Goal: Task Accomplishment & Management: Use online tool/utility

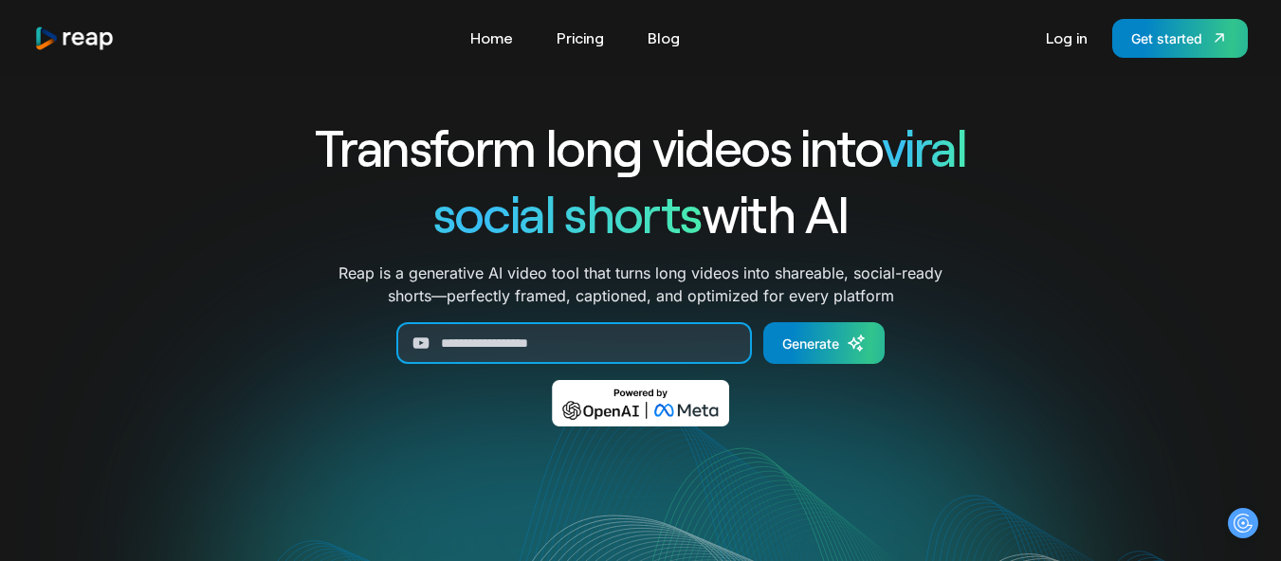
click at [523, 336] on input "Generate Form" at bounding box center [573, 343] width 355 height 42
paste input "**********"
type input "**********"
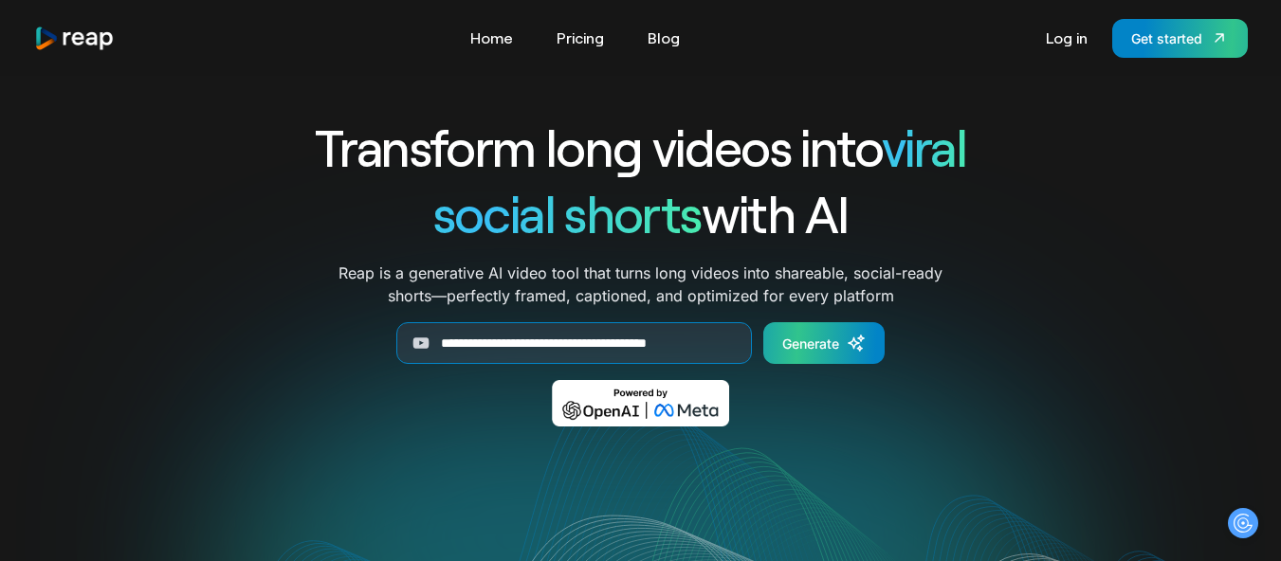
click at [836, 337] on div "Generate" at bounding box center [810, 344] width 57 height 20
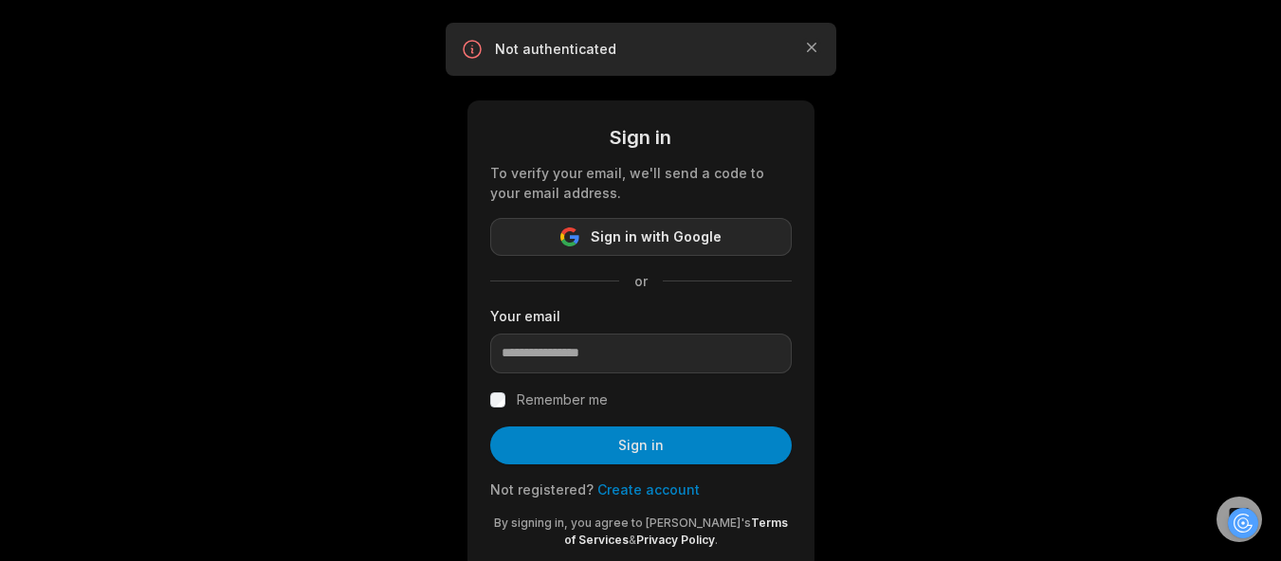
click at [646, 227] on span "Sign in with Google" at bounding box center [656, 237] width 131 height 23
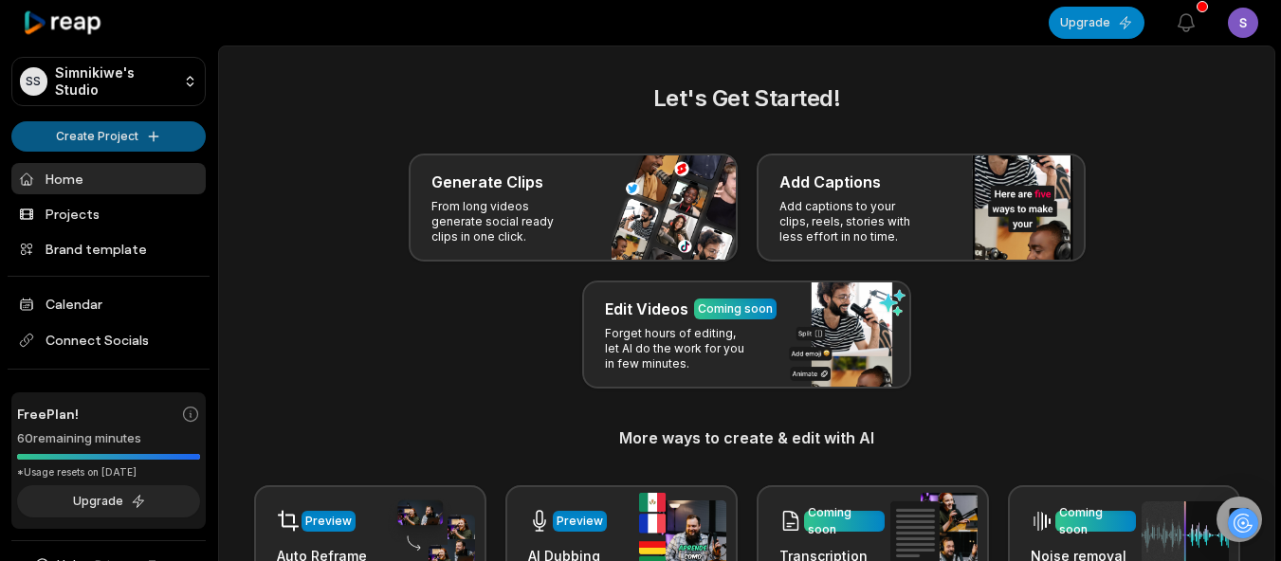
click at [107, 134] on html "SS Simnikiwe's Studio Create Project Home Projects Brand template Calendar Conn…" at bounding box center [640, 280] width 1281 height 561
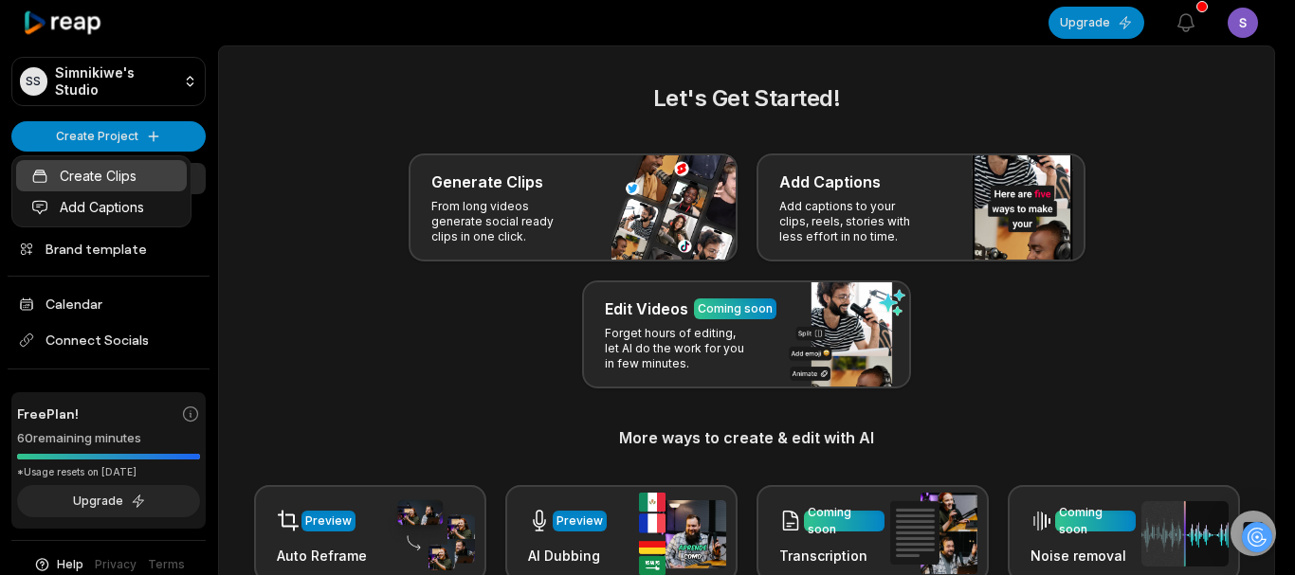
click at [115, 170] on link "Create Clips" at bounding box center [101, 175] width 171 height 31
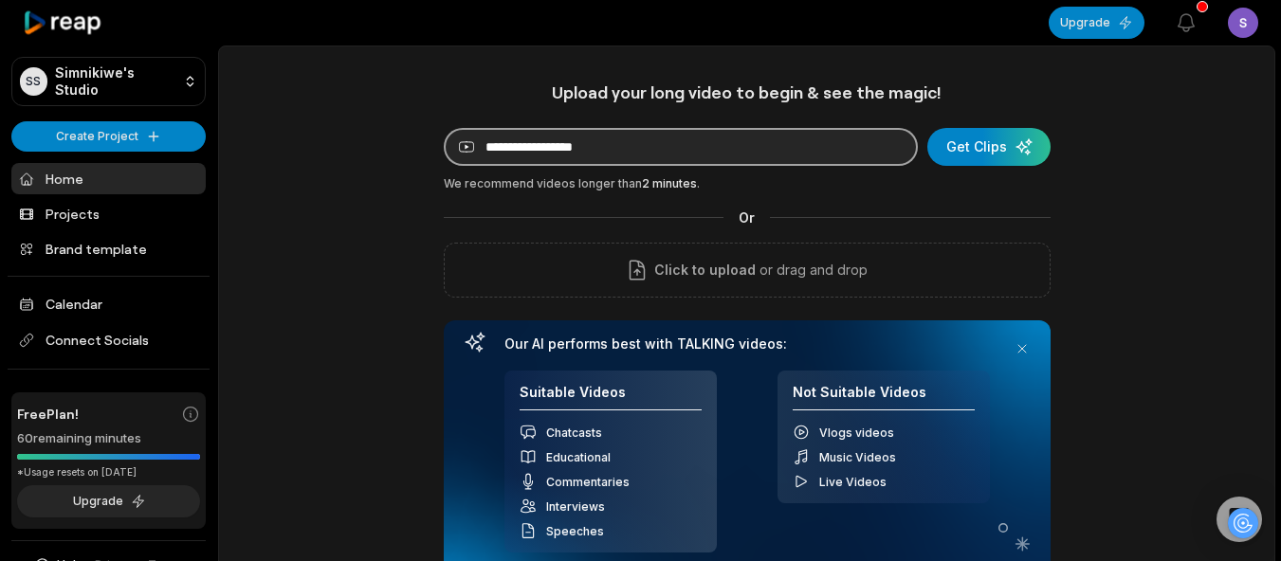
click at [647, 151] on input at bounding box center [681, 147] width 474 height 38
paste input "**********"
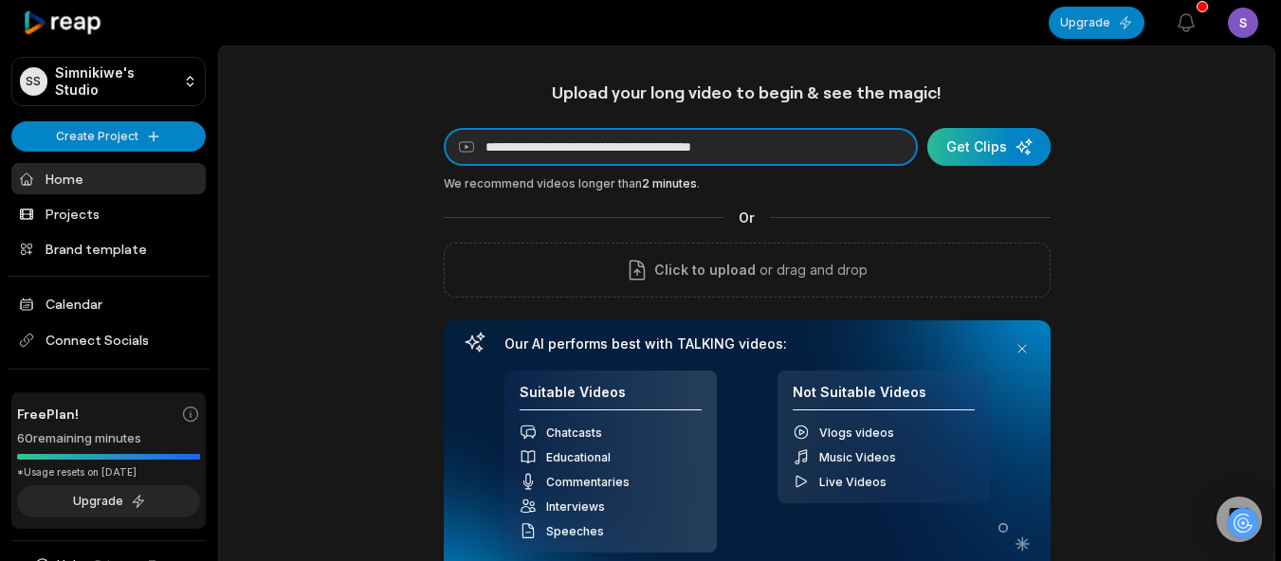
type input "**********"
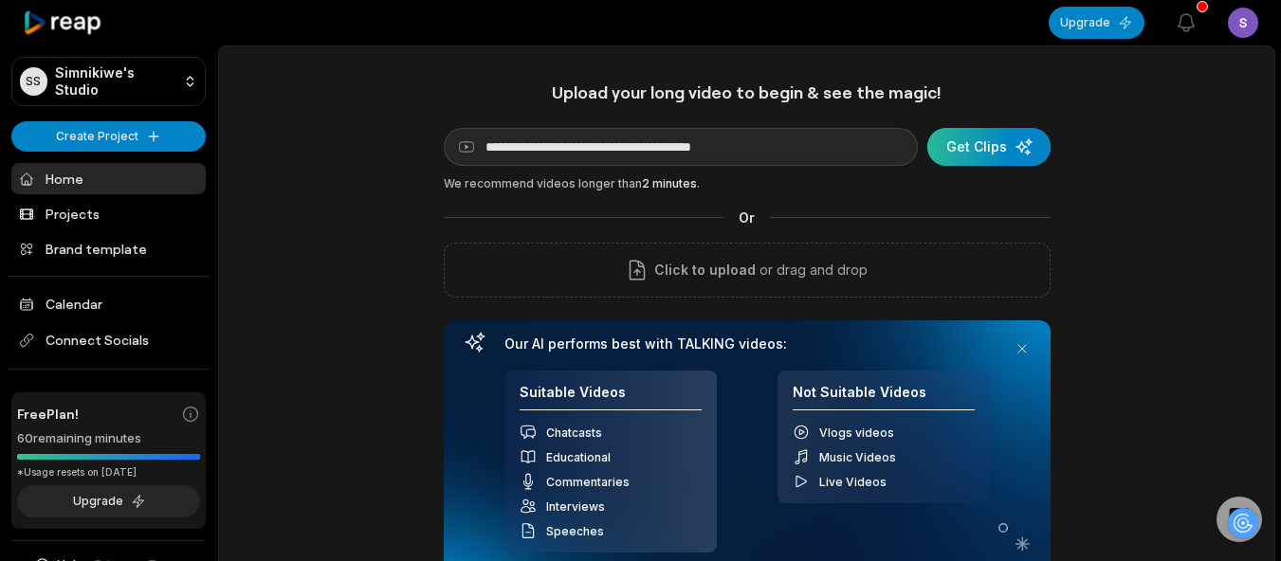
click at [1015, 155] on div "submit" at bounding box center [988, 147] width 123 height 38
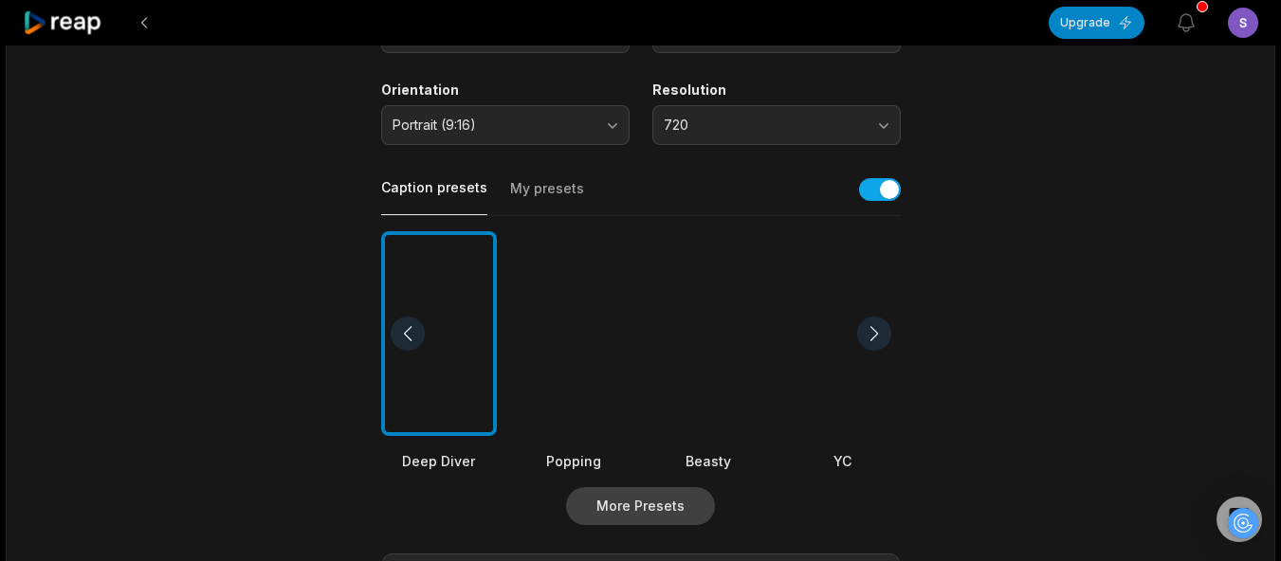
scroll to position [319, 0]
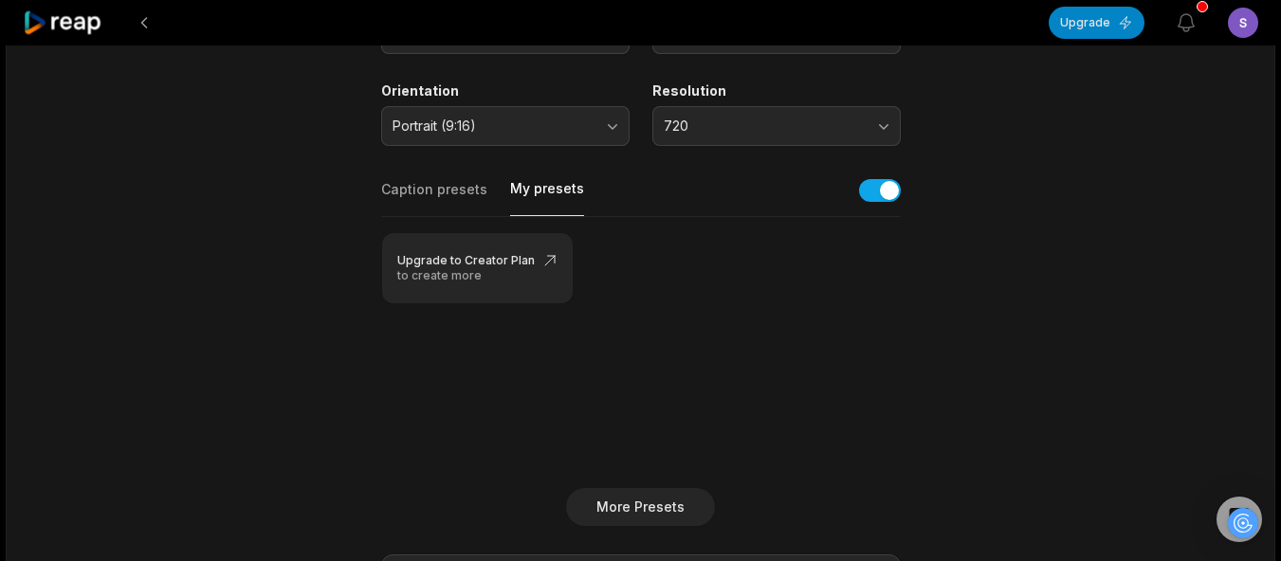
click at [543, 188] on button "My presets" at bounding box center [547, 197] width 74 height 37
click at [446, 178] on div "Caption presets My presets" at bounding box center [640, 195] width 519 height 43
click at [442, 191] on button "Caption presets" at bounding box center [434, 198] width 106 height 36
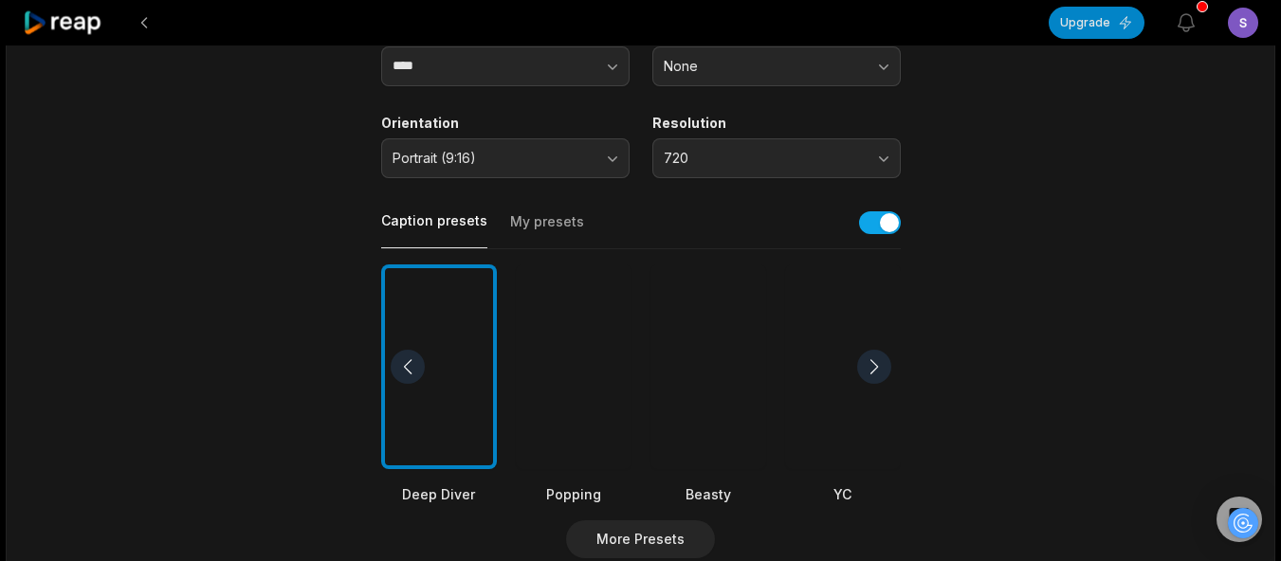
scroll to position [313, 0]
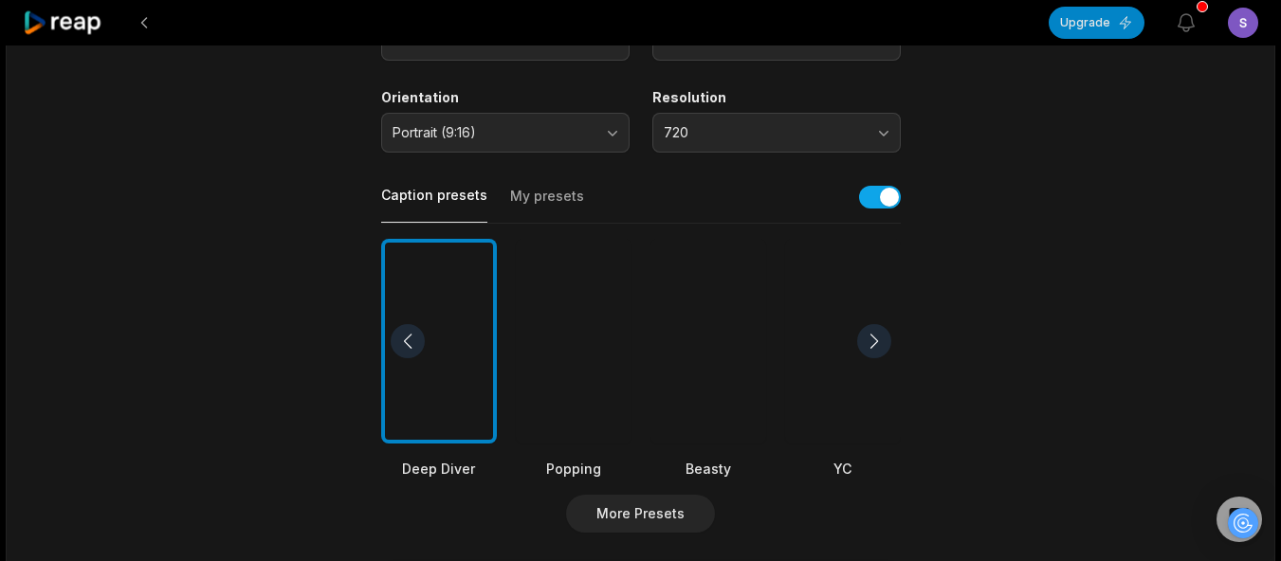
click at [695, 366] on div at bounding box center [708, 342] width 116 height 206
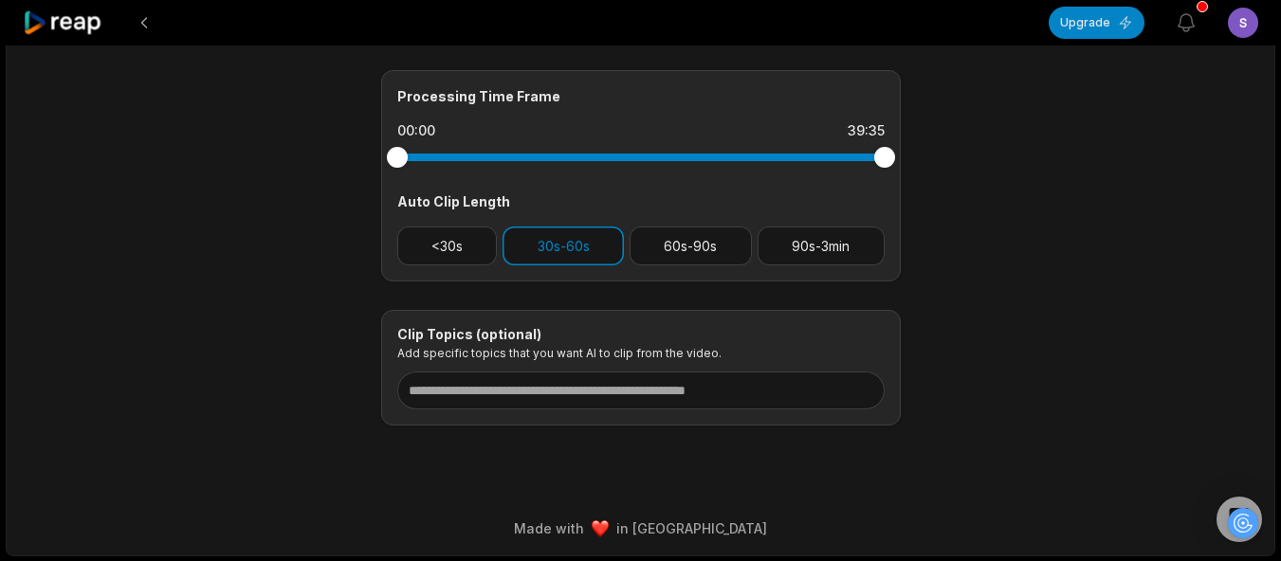
scroll to position [805, 0]
click at [575, 242] on button "30s-60s" at bounding box center [562, 245] width 121 height 39
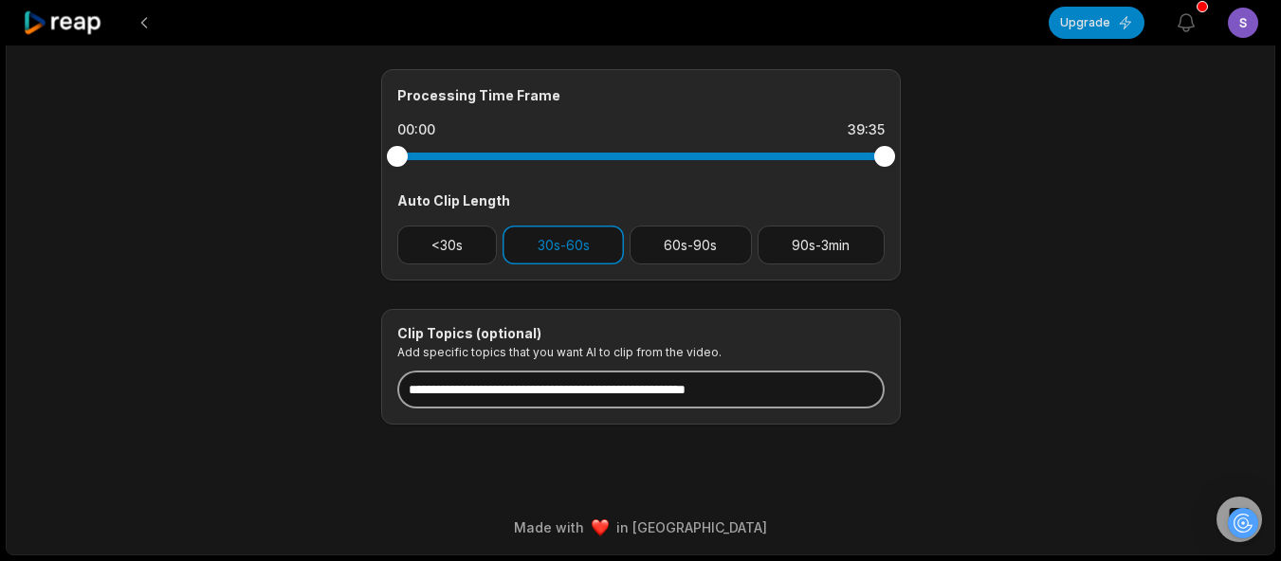
click at [652, 393] on input at bounding box center [640, 390] width 487 height 38
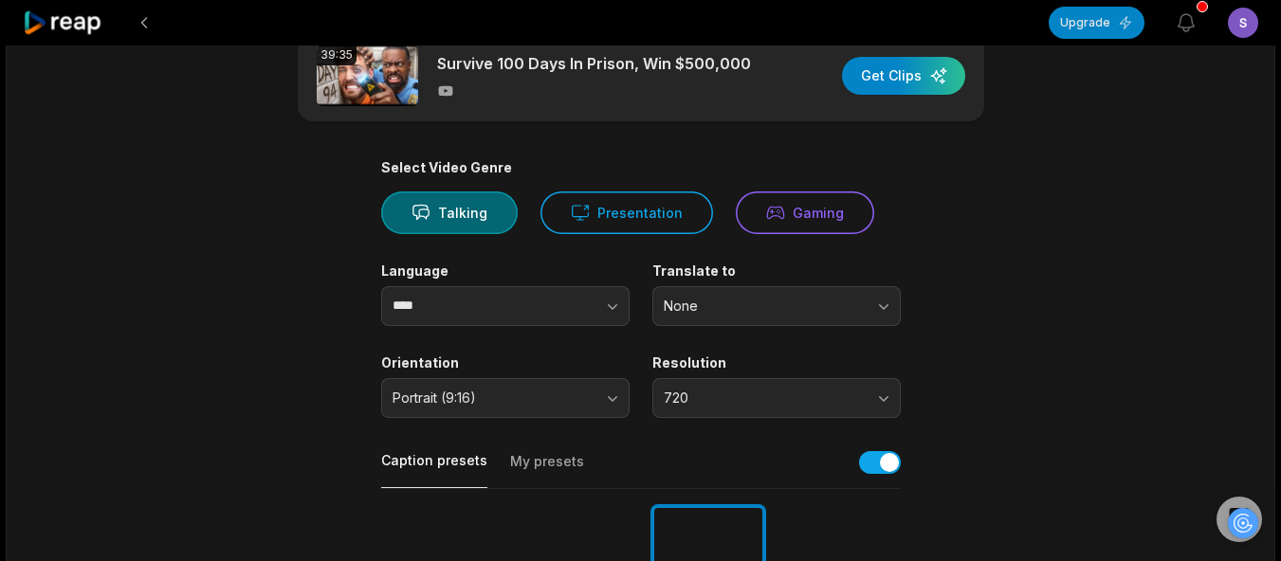
scroll to position [0, 0]
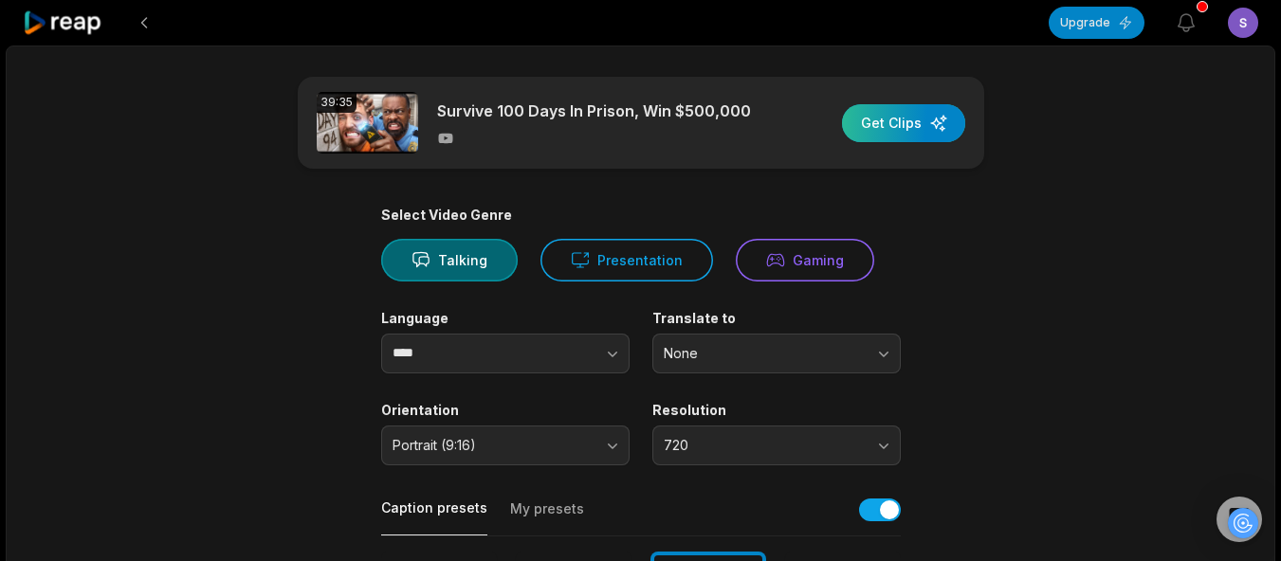
click at [915, 120] on div "button" at bounding box center [903, 123] width 123 height 38
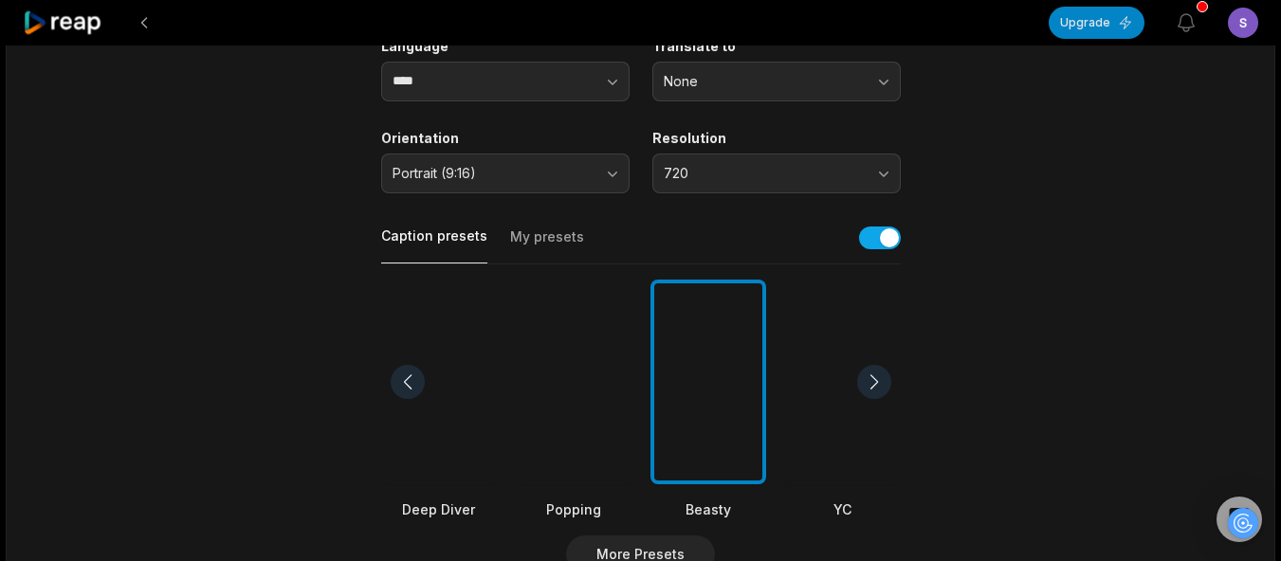
scroll to position [273, 0]
click at [877, 373] on div at bounding box center [874, 381] width 34 height 34
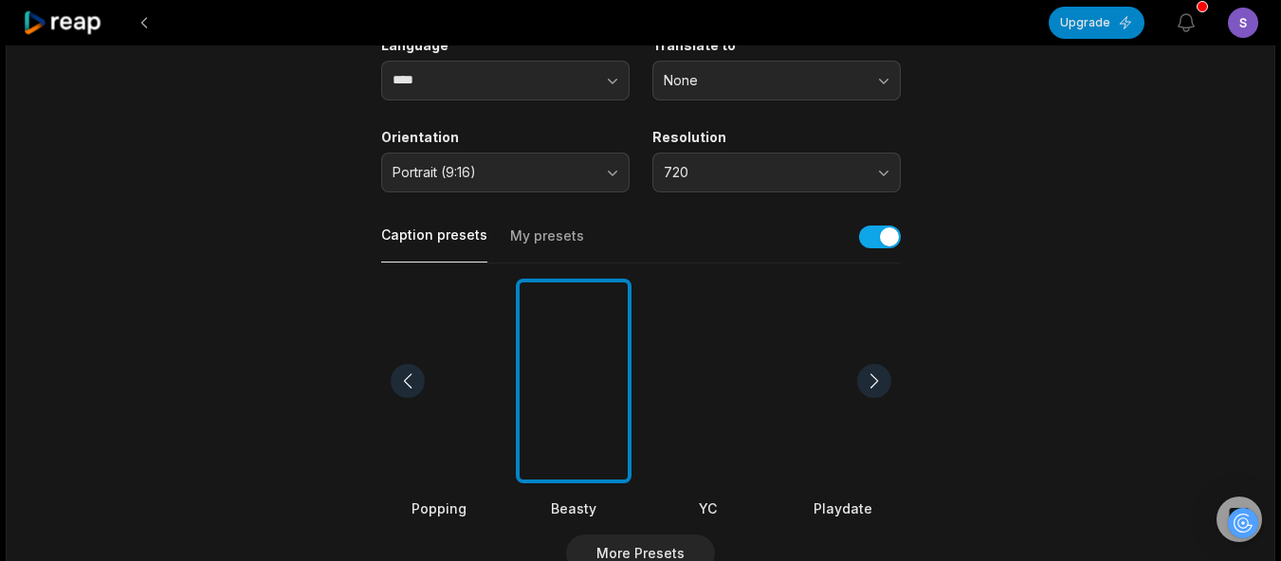
click at [877, 373] on div at bounding box center [874, 381] width 34 height 34
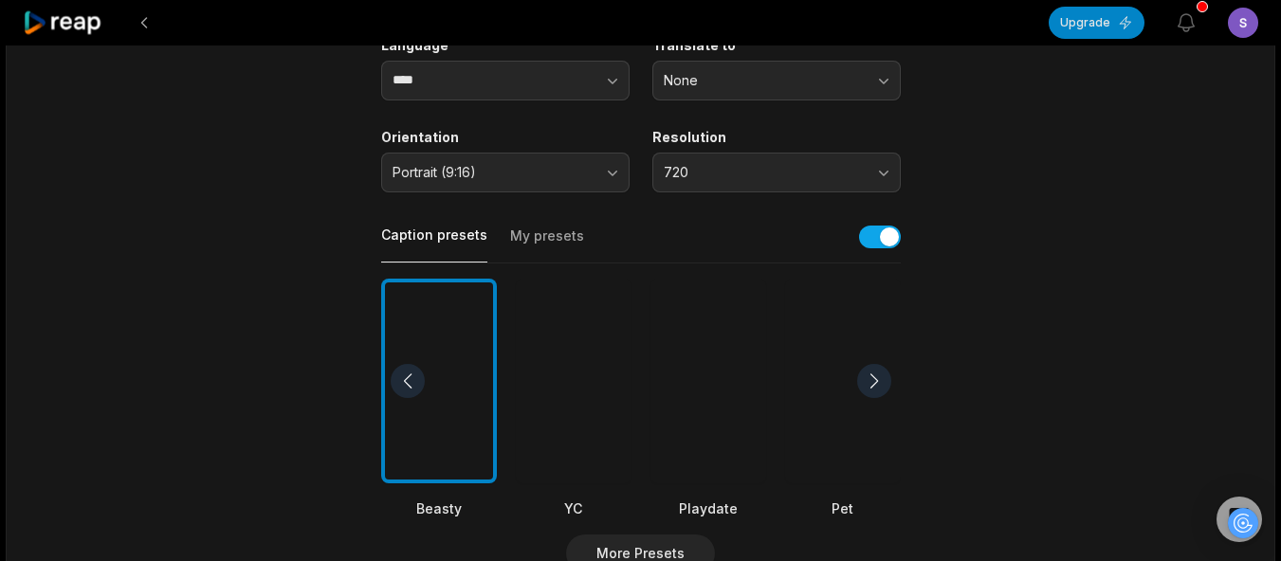
click at [877, 373] on div at bounding box center [874, 381] width 34 height 34
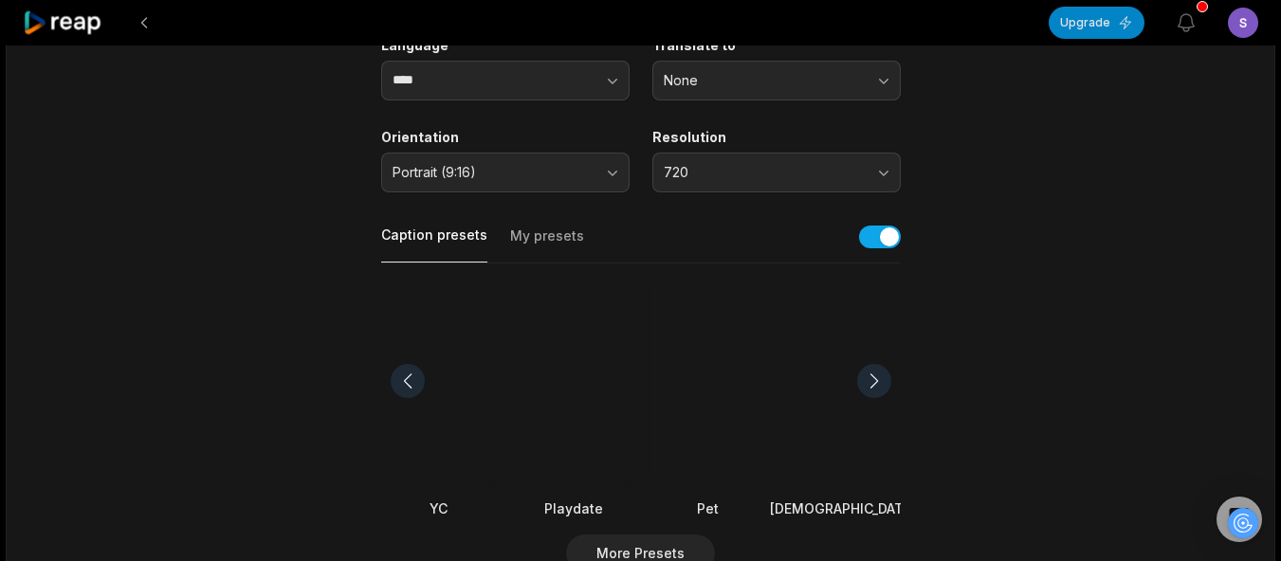
click at [877, 373] on div at bounding box center [874, 381] width 34 height 34
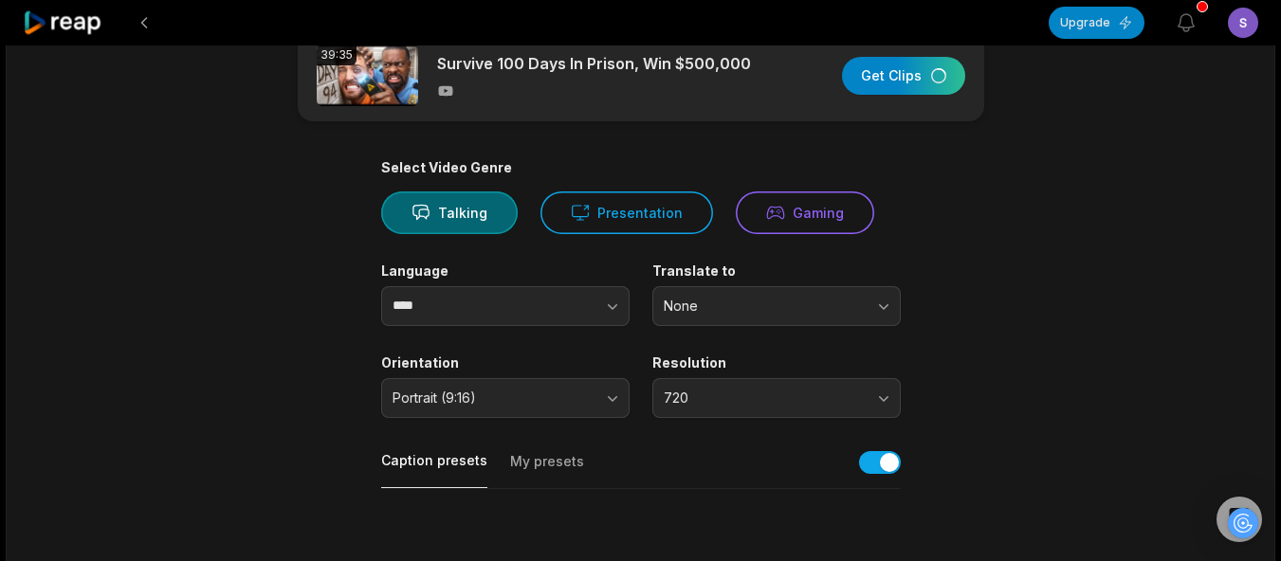
scroll to position [0, 0]
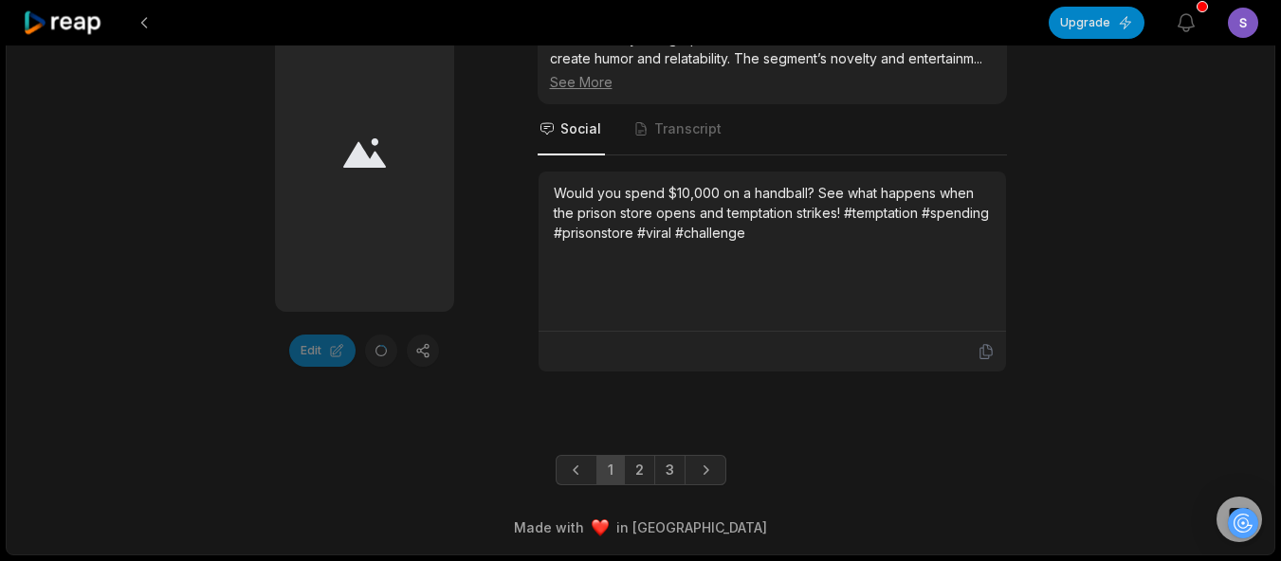
scroll to position [5470, 0]
click at [639, 479] on link "2" at bounding box center [639, 470] width 31 height 30
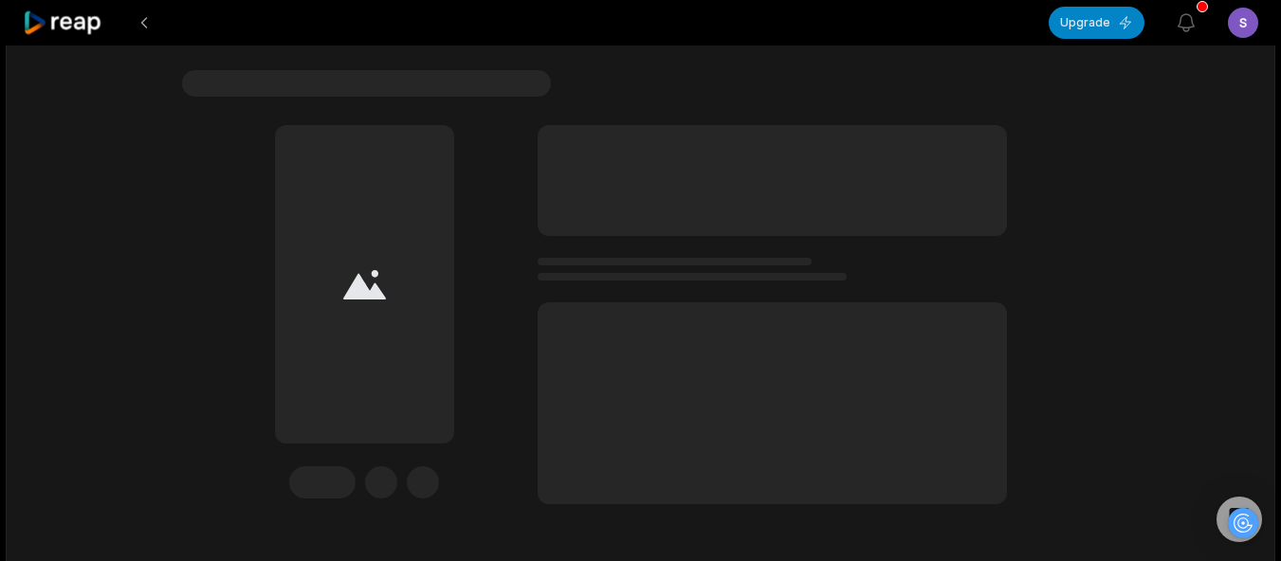
scroll to position [5939, 0]
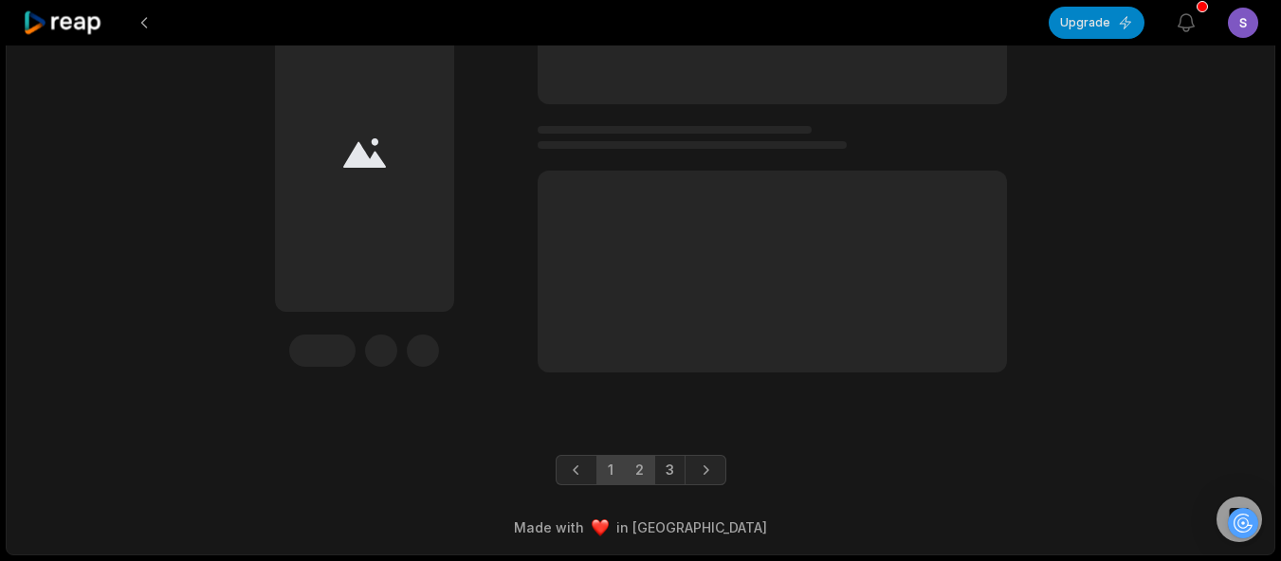
click at [607, 469] on link "1" at bounding box center [610, 470] width 28 height 30
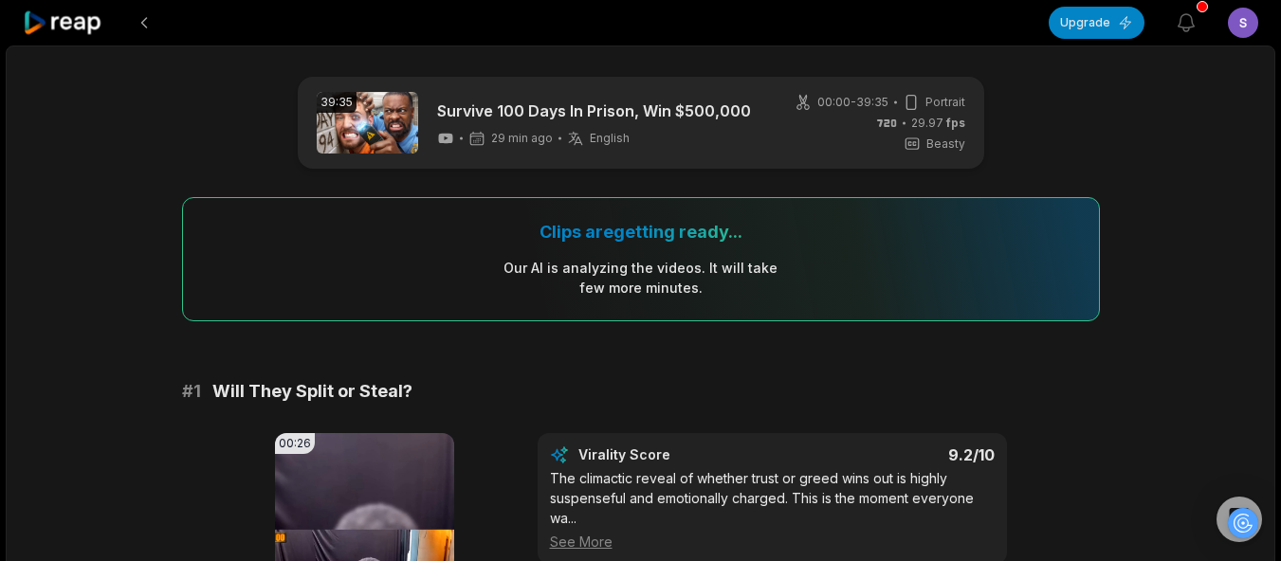
scroll to position [366, 0]
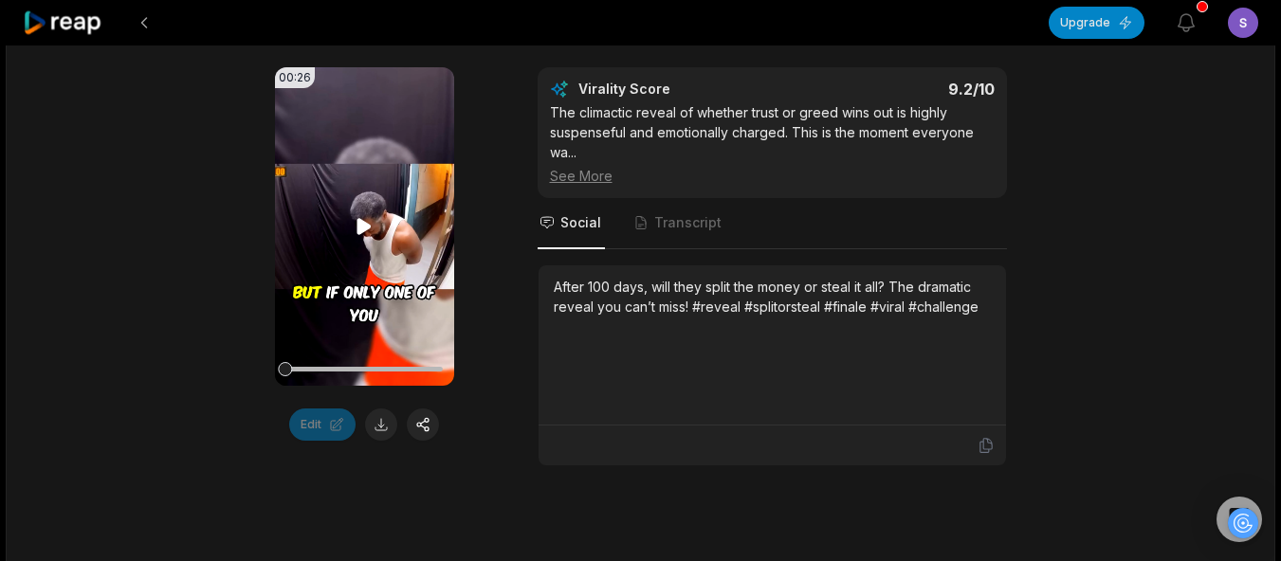
click at [366, 220] on icon at bounding box center [364, 226] width 23 height 23
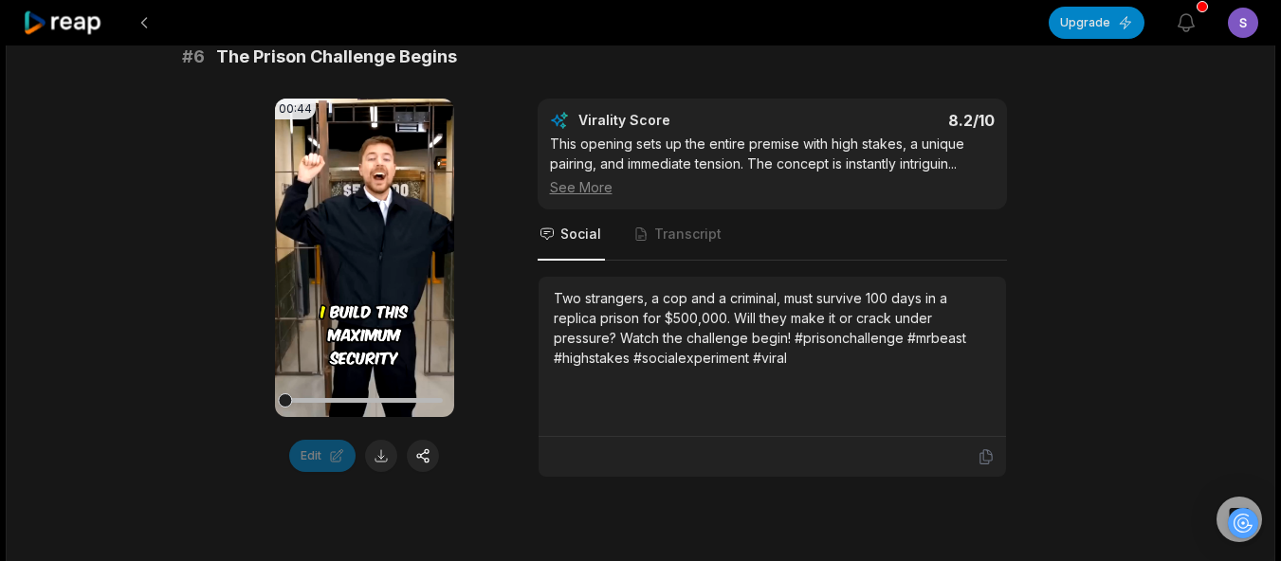
scroll to position [3136, 0]
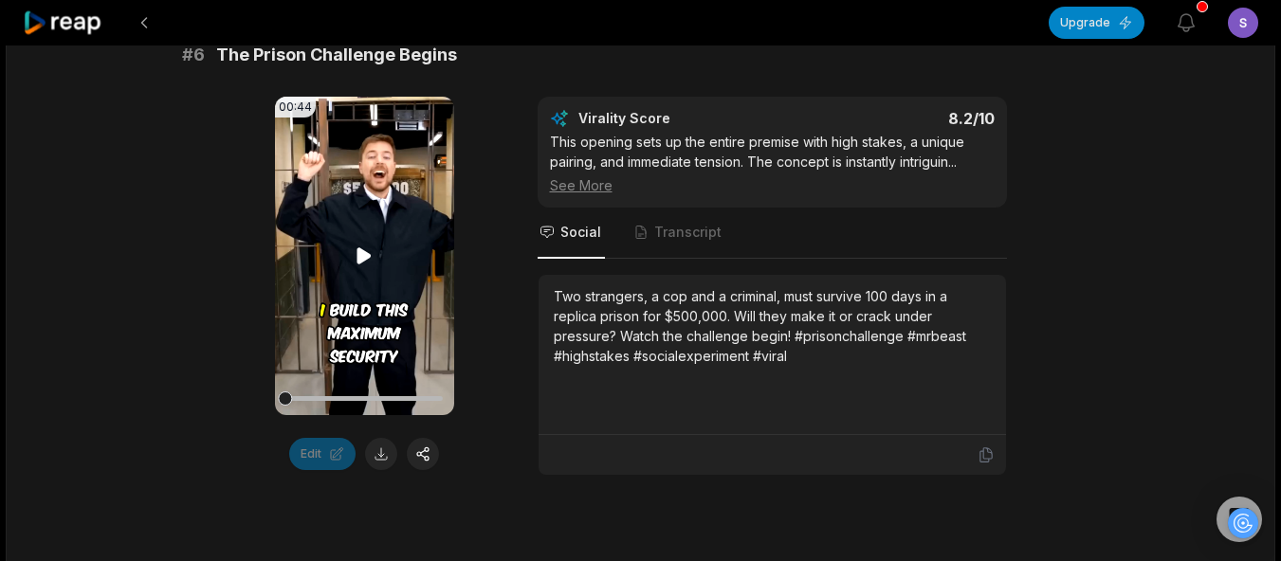
click at [358, 264] on icon at bounding box center [364, 256] width 14 height 16
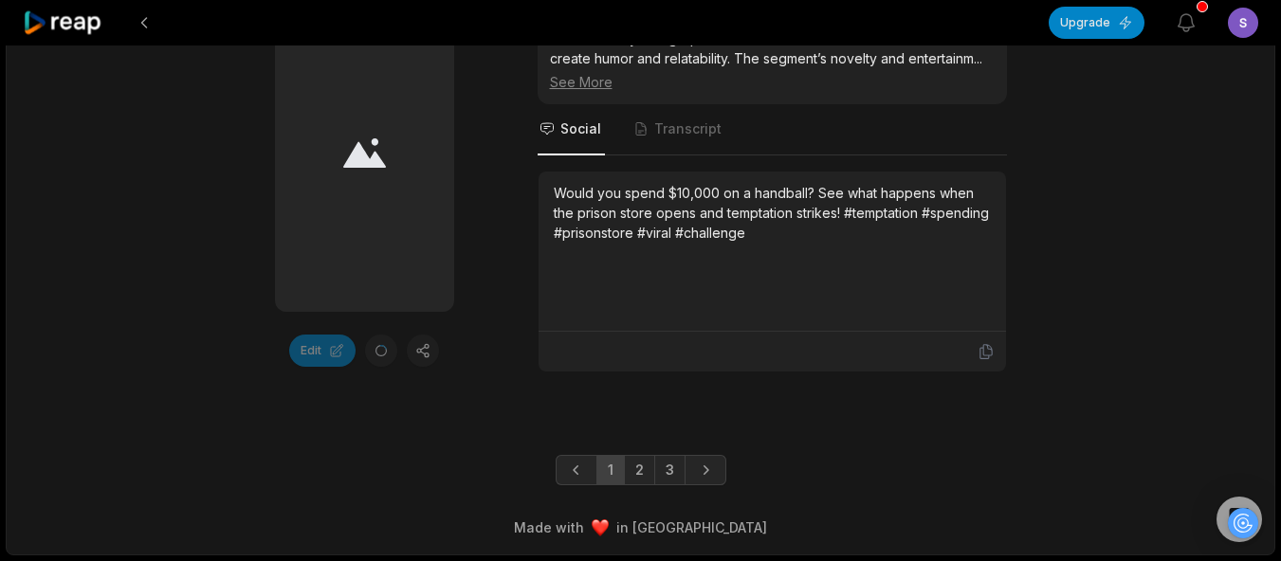
scroll to position [5470, 0]
click at [668, 468] on link "3" at bounding box center [669, 470] width 31 height 30
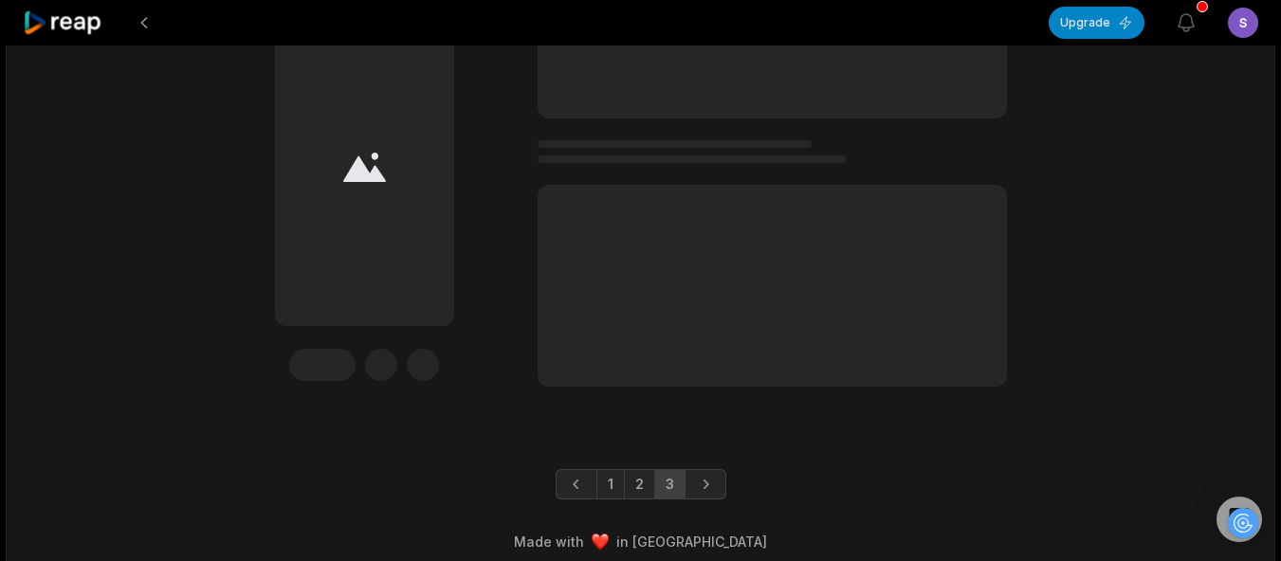
scroll to position [1555, 0]
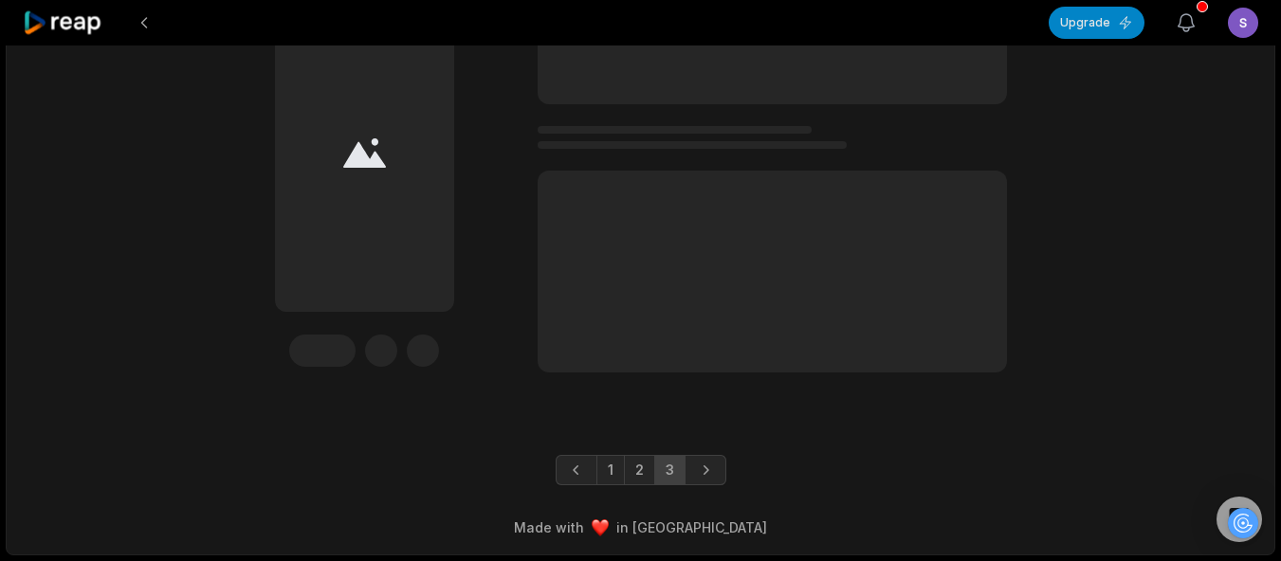
click at [1198, 9] on div "button" at bounding box center [1201, 6] width 11 height 11
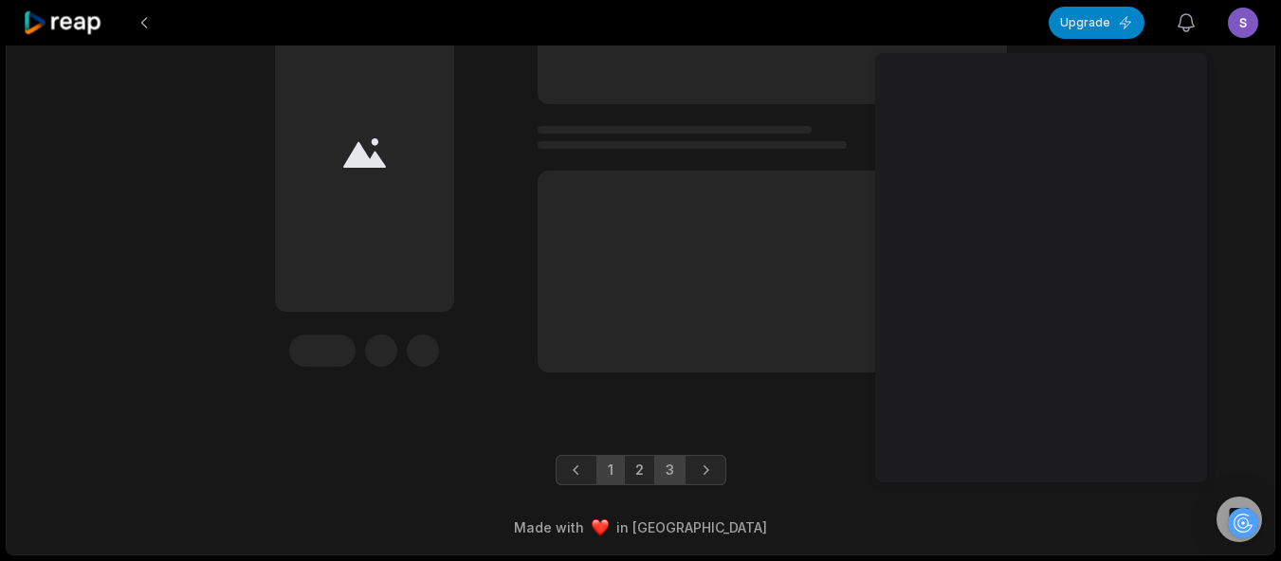
click at [612, 470] on link "1" at bounding box center [610, 470] width 28 height 30
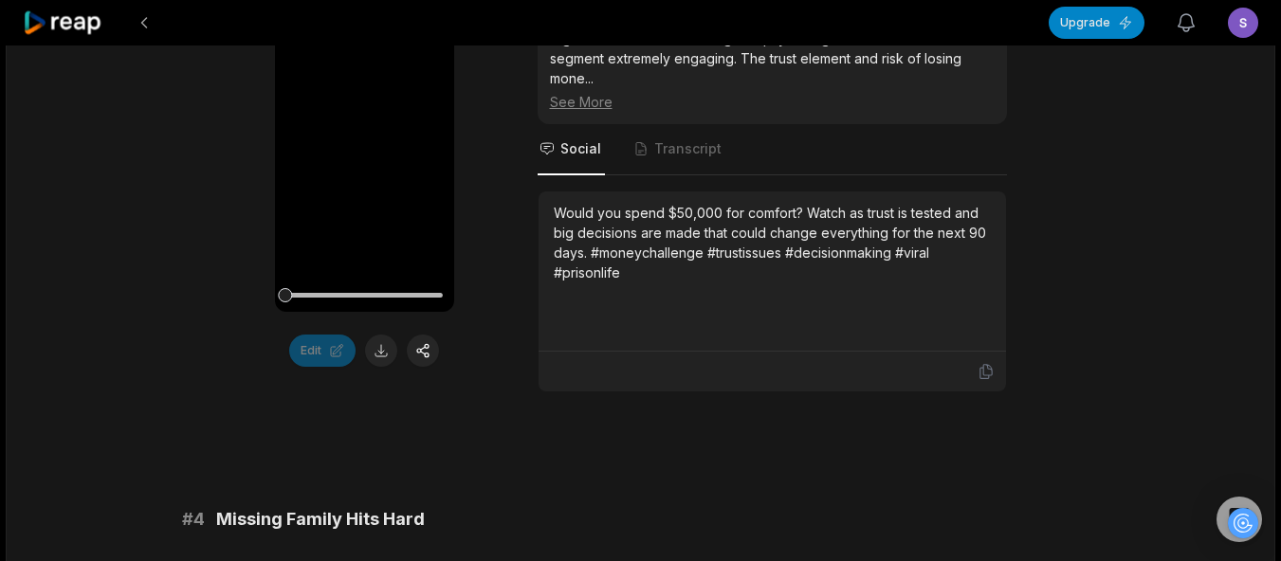
click at [1185, 15] on icon "button" at bounding box center [1185, 22] width 23 height 23
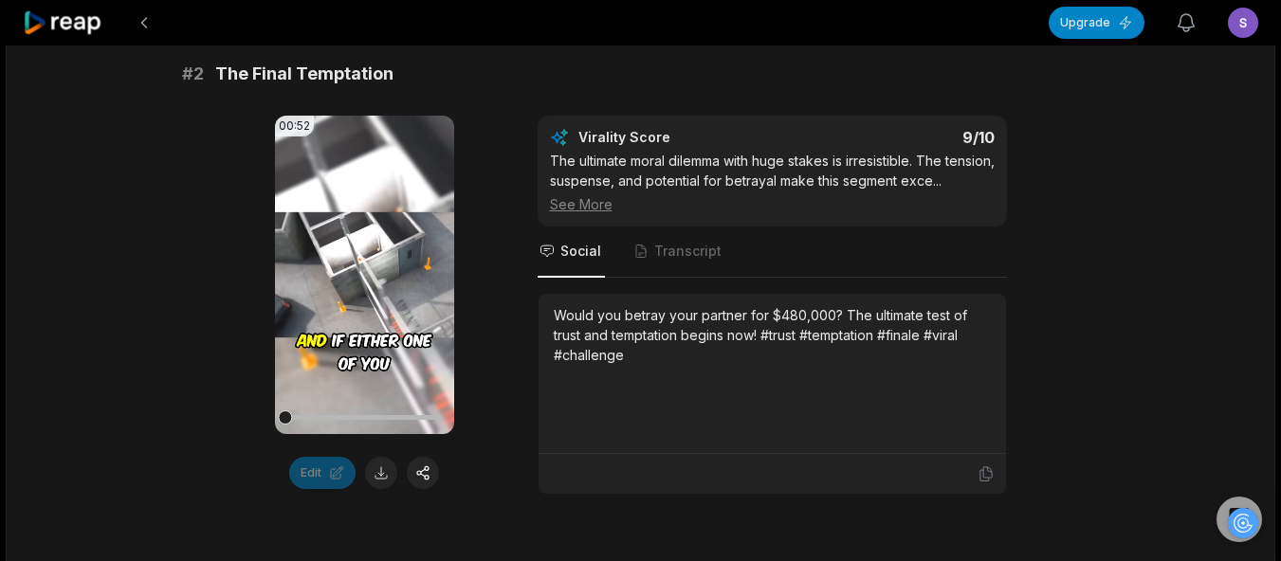
scroll to position [0, 0]
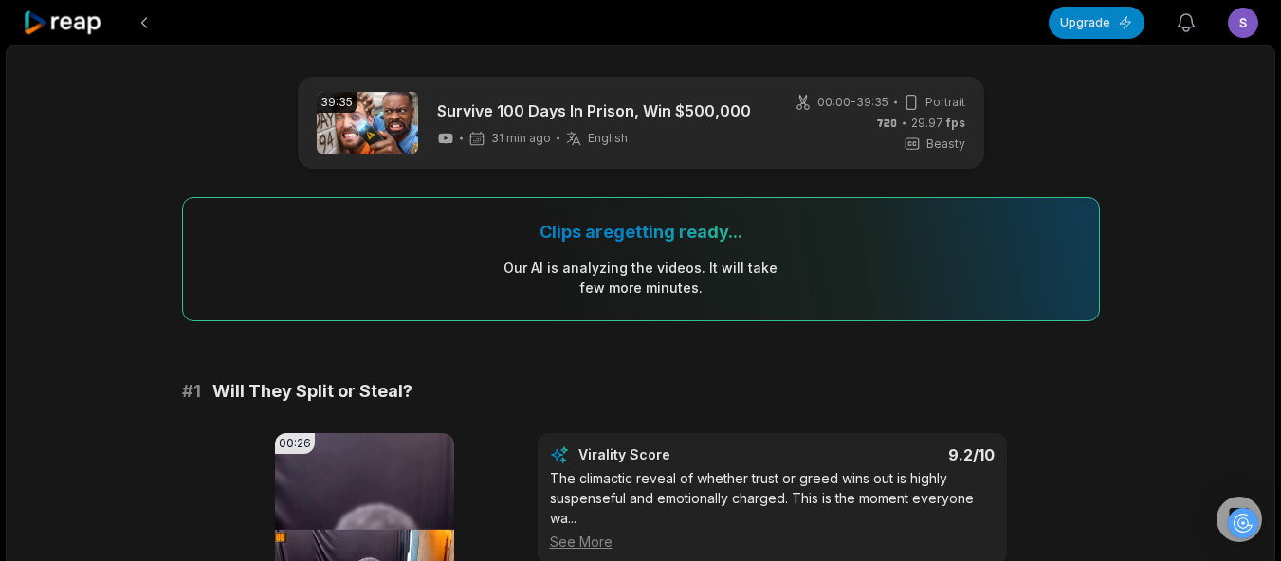
click at [1184, 9] on button "View notifications" at bounding box center [1186, 23] width 42 height 42
